Goal: Use online tool/utility: Utilize a website feature to perform a specific function

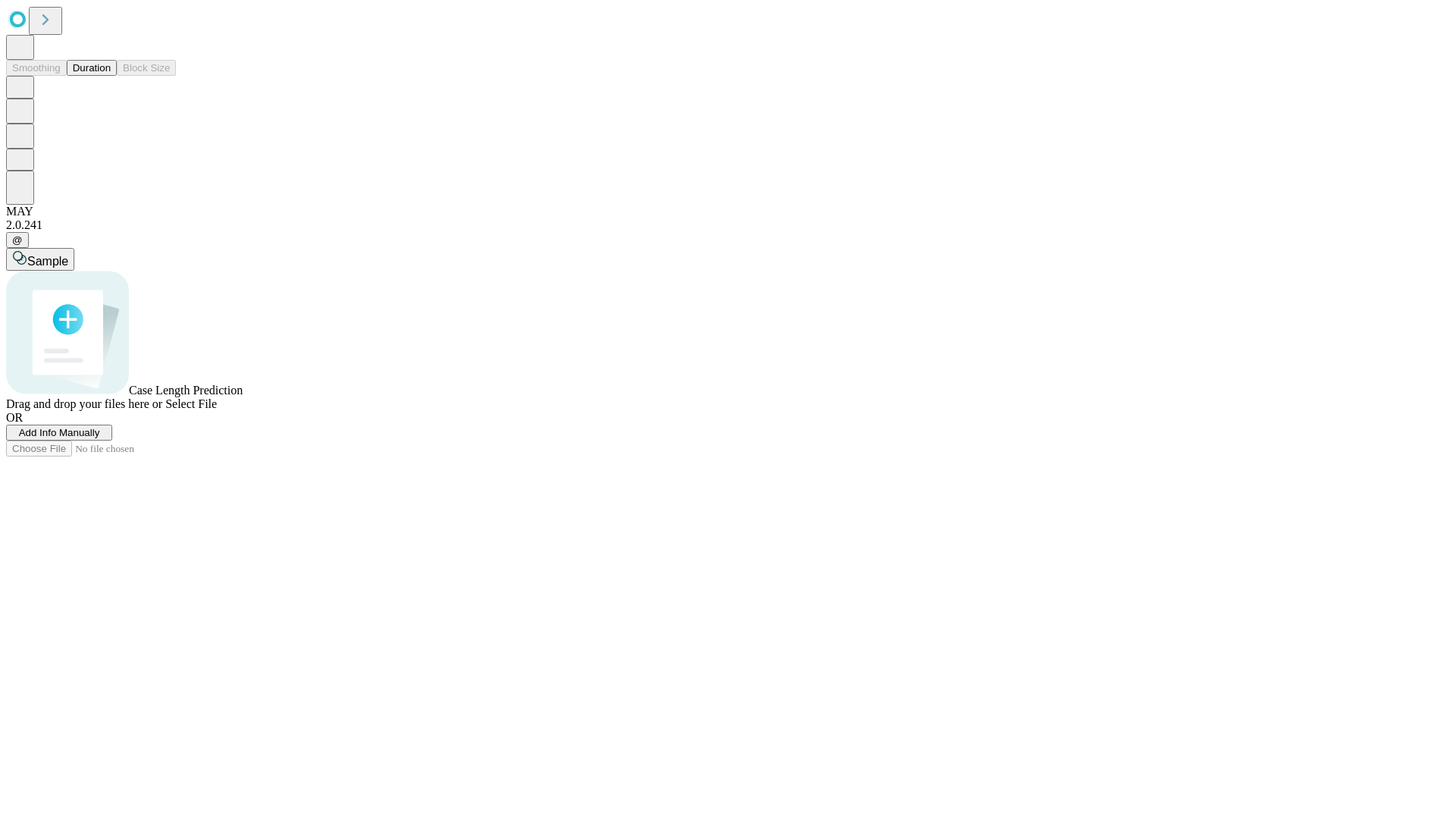
click at [110, 76] on button "Duration" at bounding box center [92, 67] width 50 height 16
click at [100, 438] on span "Add Info Manually" at bounding box center [59, 432] width 81 height 11
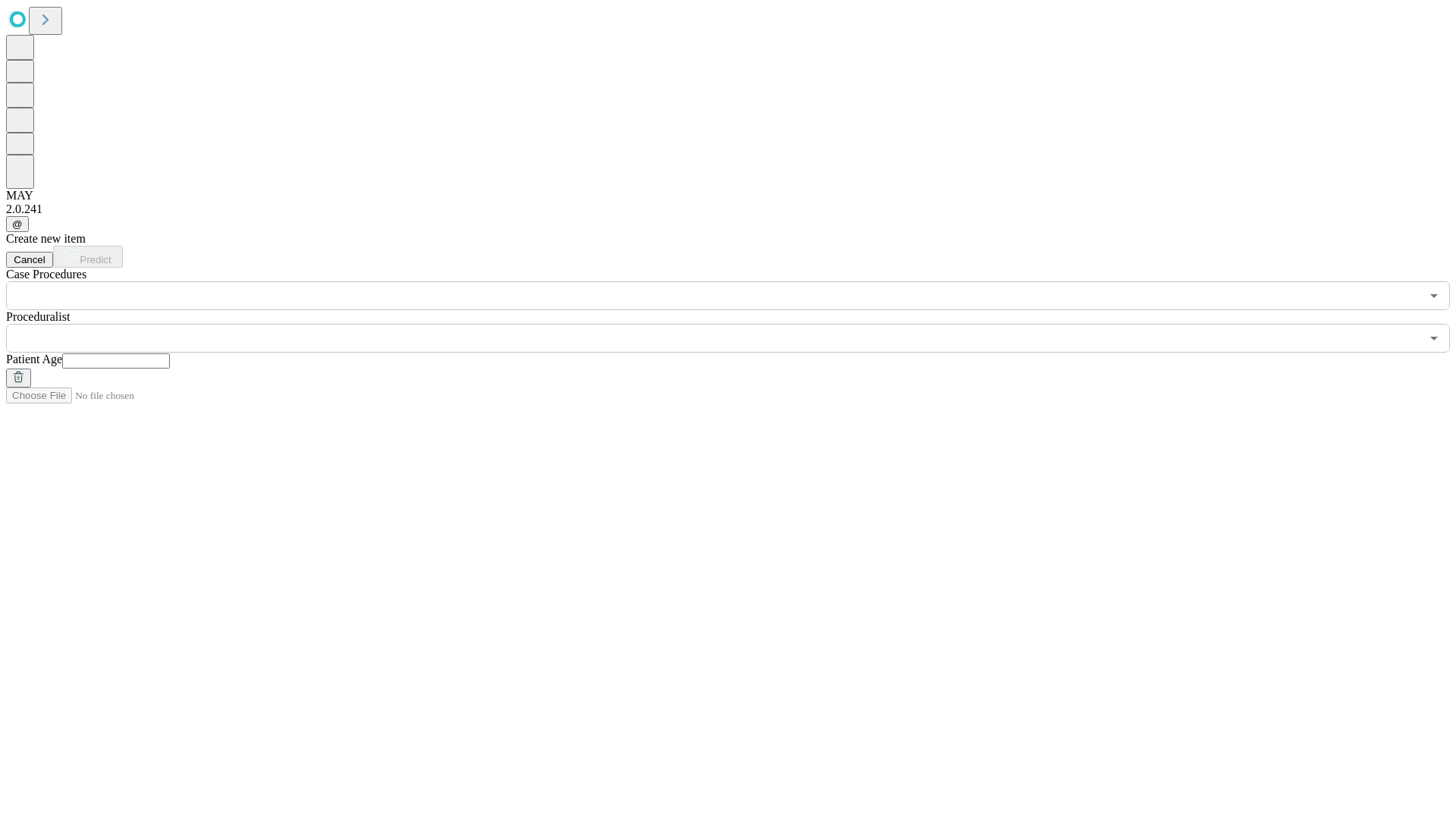
click at [170, 353] on input "text" at bounding box center [116, 361] width 108 height 15
type input "**"
click at [739, 324] on input "text" at bounding box center [713, 338] width 1414 height 29
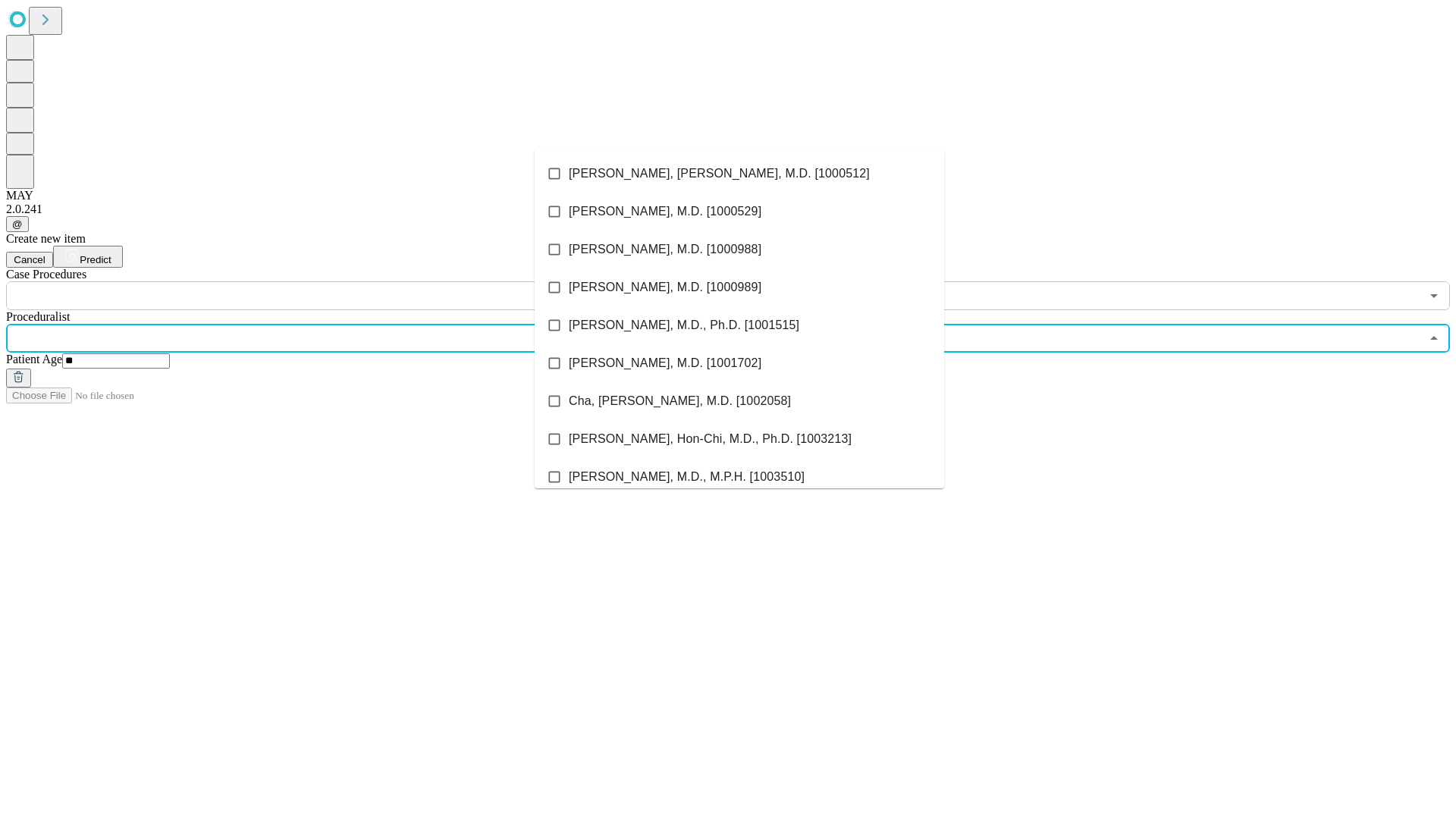
click at [739, 173] on li "[PERSON_NAME], [PERSON_NAME], M.D. [1000512]" at bounding box center [739, 173] width 410 height 38
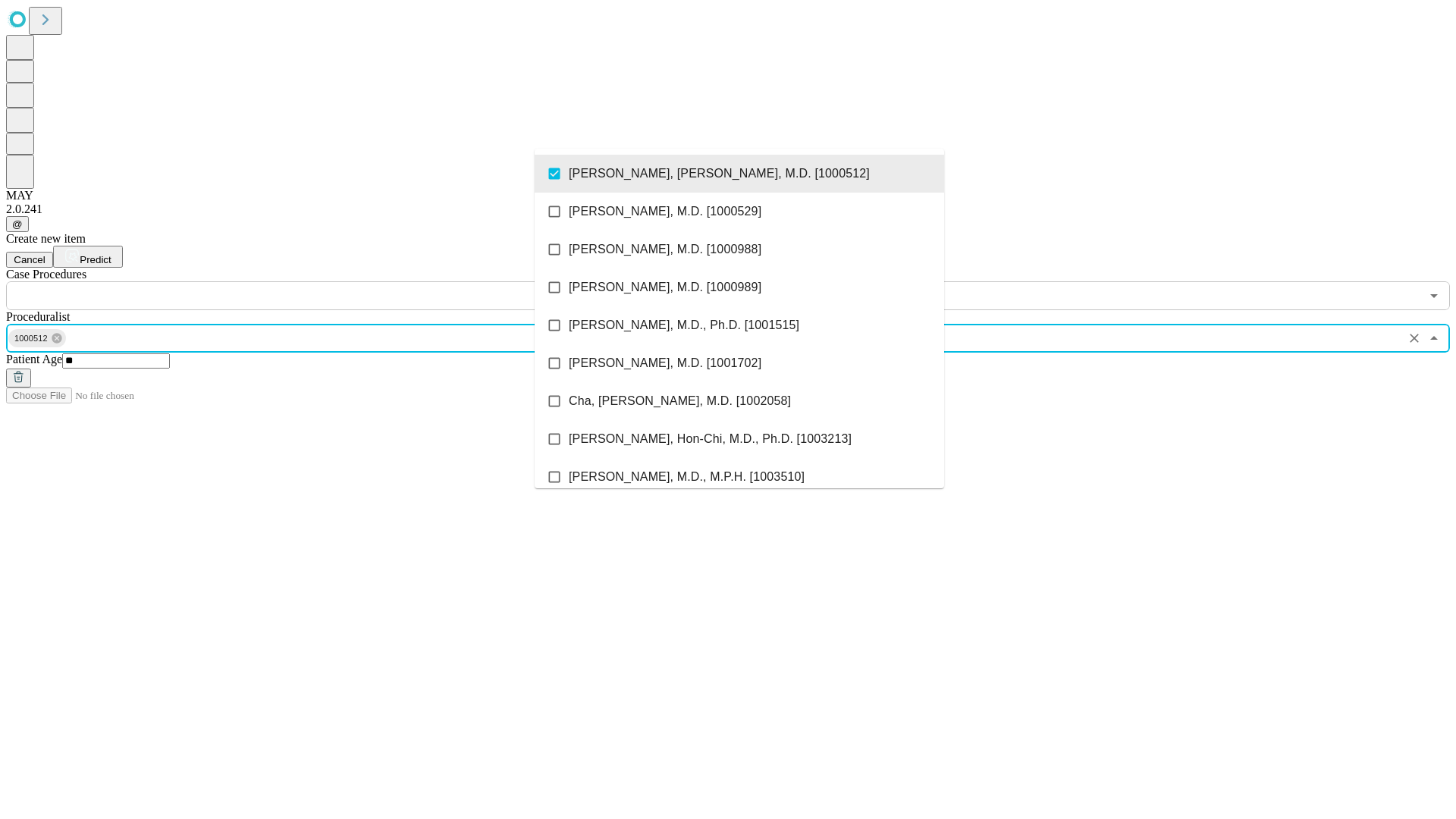
click at [319, 281] on input "text" at bounding box center [713, 296] width 1414 height 29
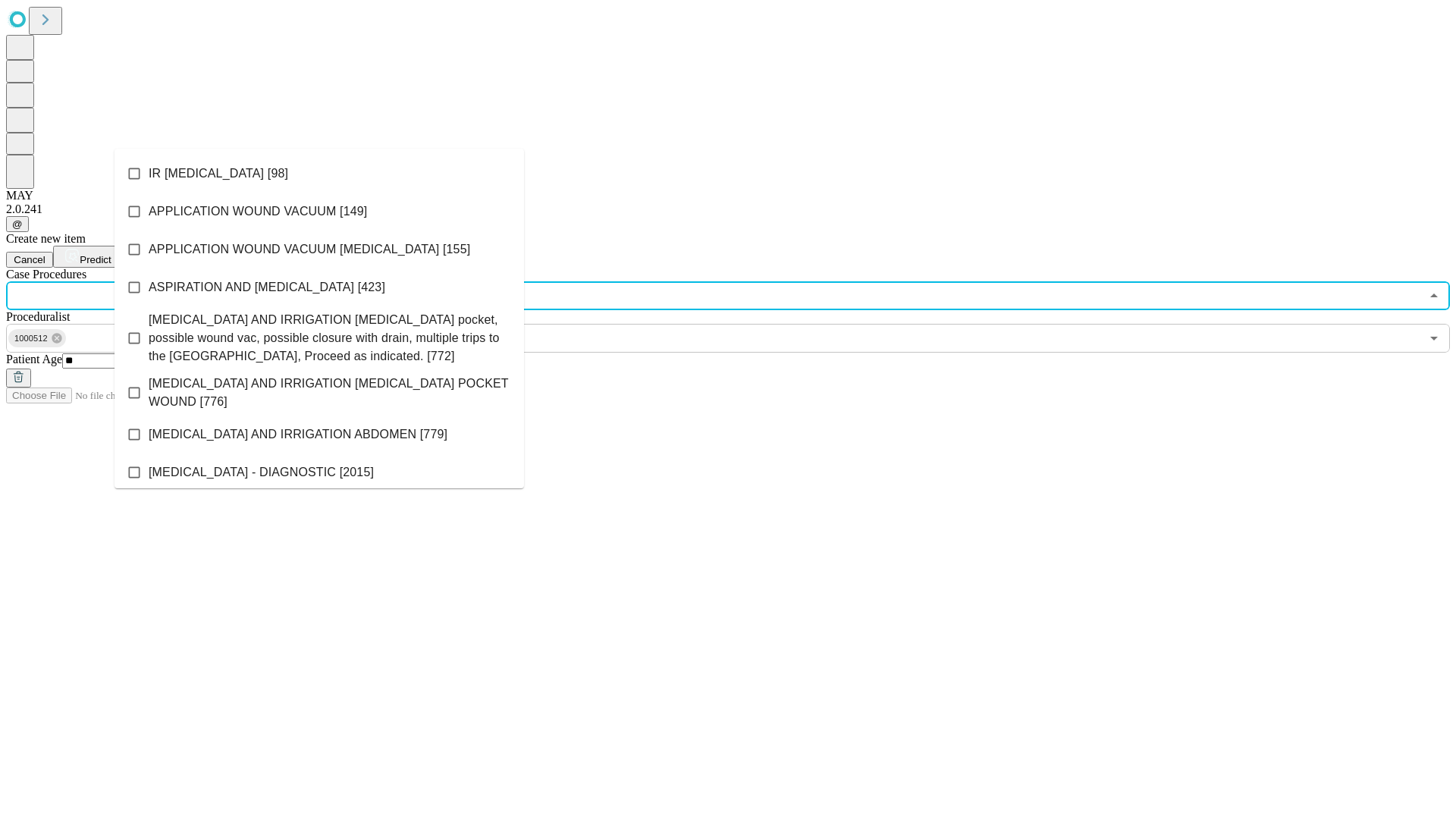
click at [320, 173] on li "IR [MEDICAL_DATA] [98]" at bounding box center [320, 173] width 410 height 38
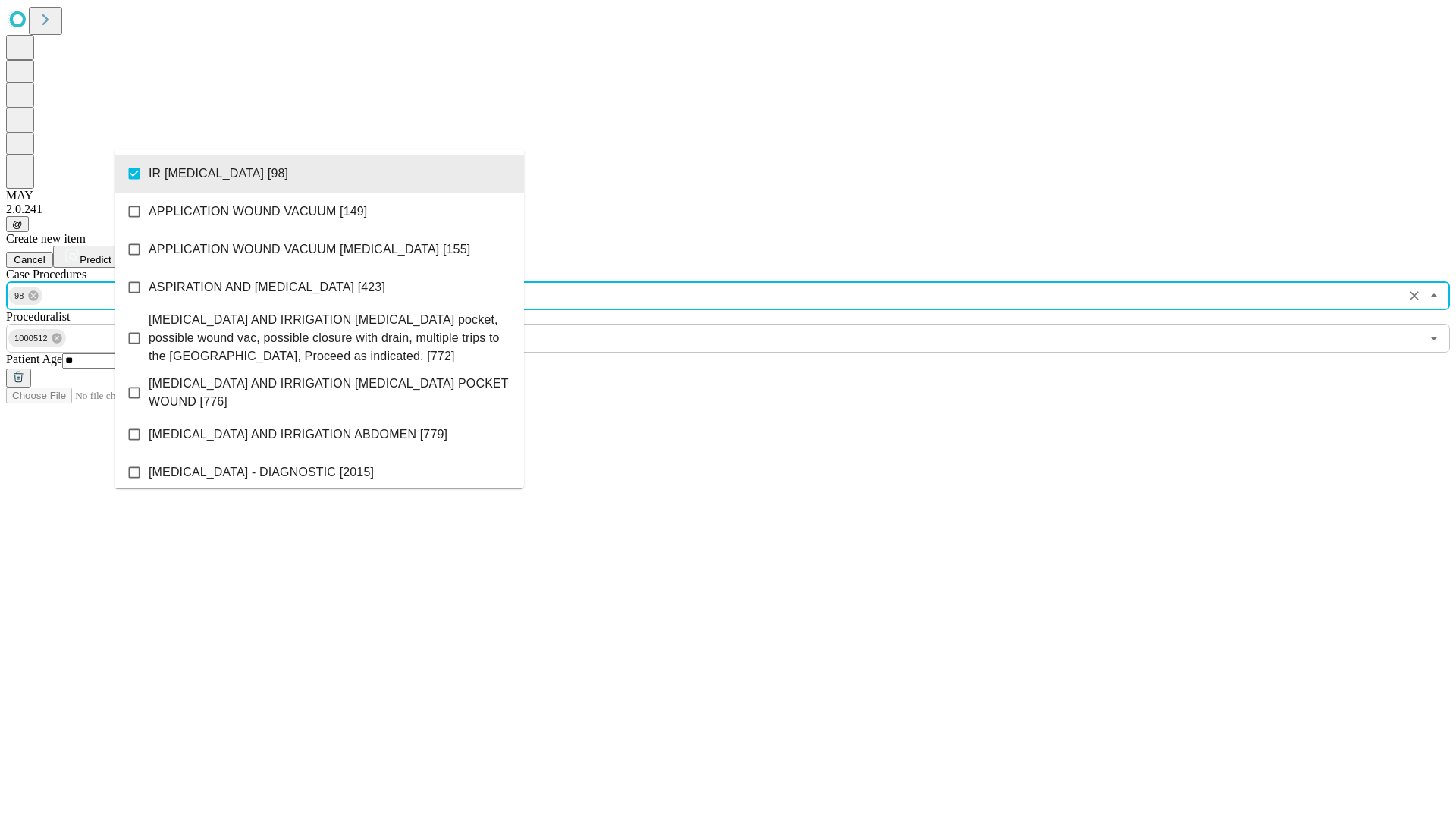
click at [110, 254] on span "Predict" at bounding box center [95, 259] width 31 height 11
